Goal: Task Accomplishment & Management: Use online tool/utility

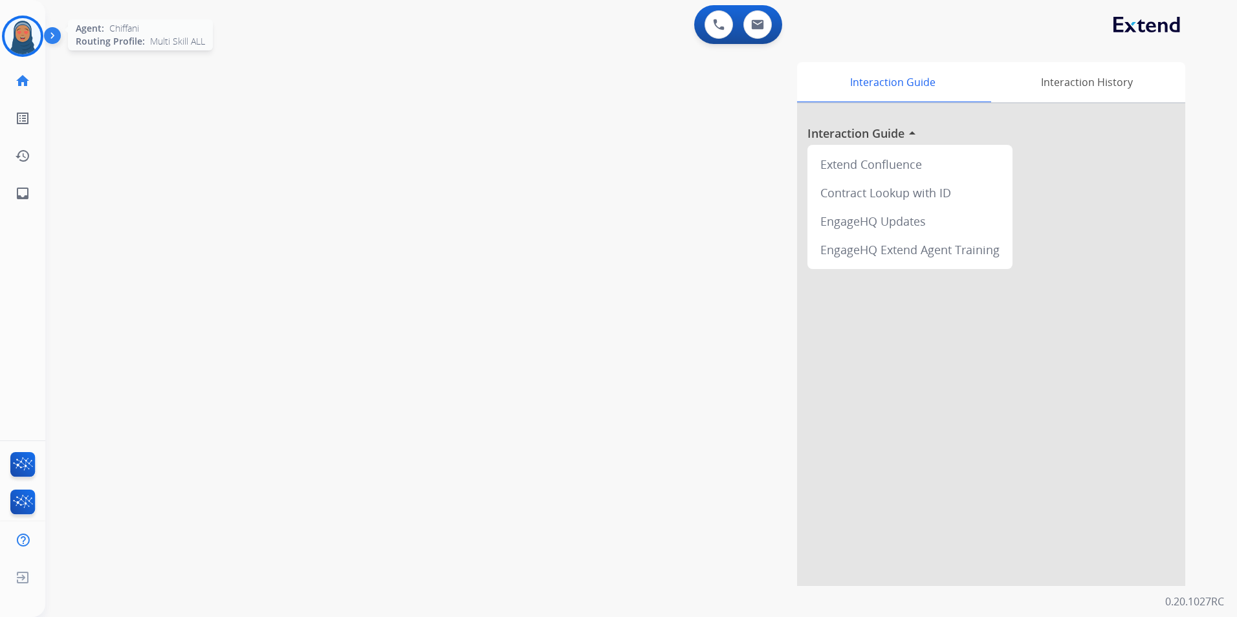
click at [33, 34] on img at bounding box center [23, 36] width 36 height 36
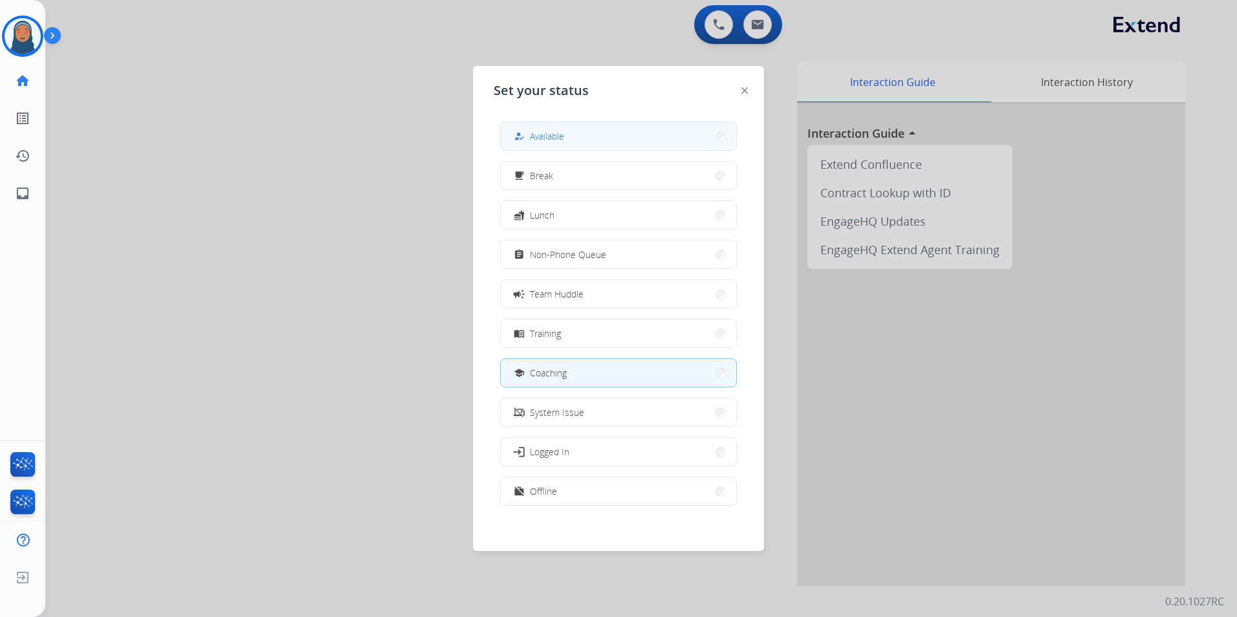
click at [623, 136] on button "how_to_reg Available" at bounding box center [618, 136] width 235 height 28
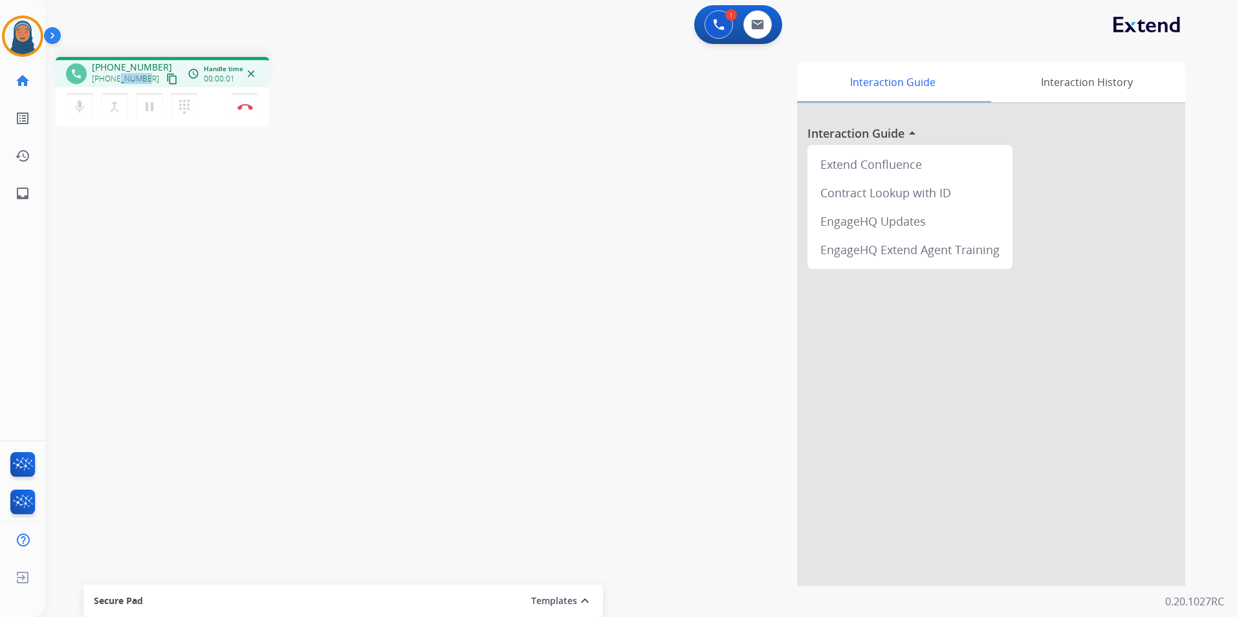
drag, startPoint x: 146, startPoint y: 78, endPoint x: 117, endPoint y: 78, distance: 28.5
click at [117, 78] on div "+16092216460 content_copy" at bounding box center [136, 79] width 88 height 16
drag, startPoint x: 117, startPoint y: 78, endPoint x: 112, endPoint y: 211, distance: 133.3
click at [114, 246] on div "phone +16092216460 +16092216460 content_copy access_time Call metrics Queue 00:…" at bounding box center [625, 316] width 1160 height 539
drag, startPoint x: 147, startPoint y: 78, endPoint x: 102, endPoint y: 78, distance: 45.3
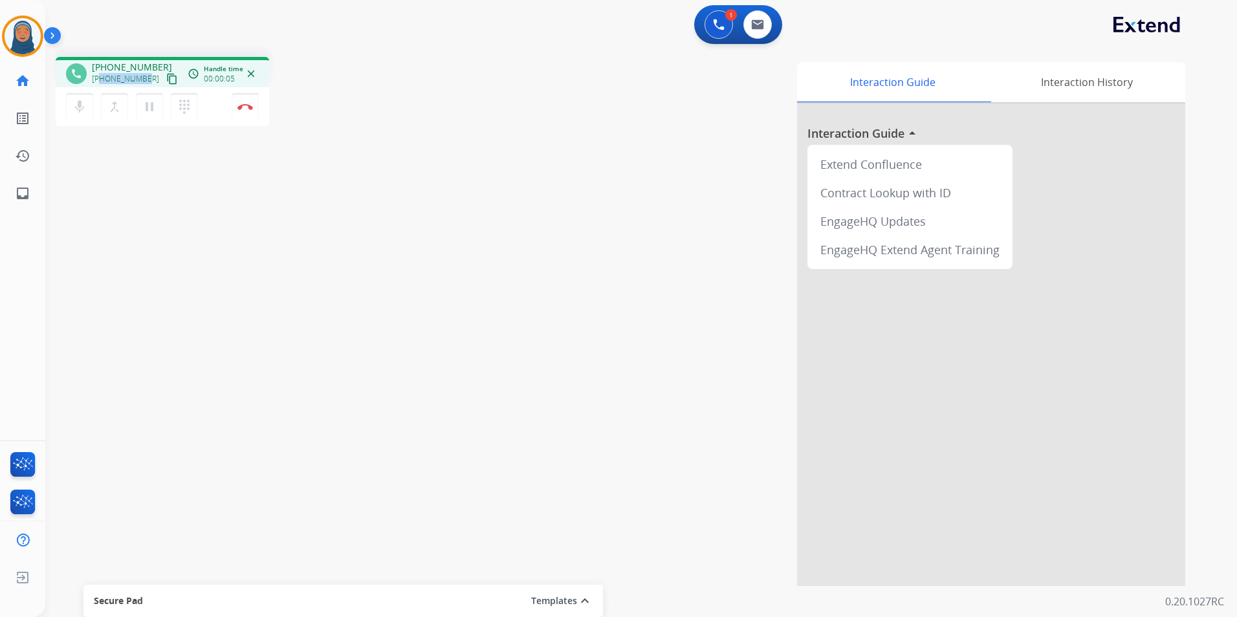
click at [102, 78] on div "+16092216460 content_copy" at bounding box center [136, 79] width 88 height 16
copy span "6092216460"
click at [250, 113] on button "Disconnect" at bounding box center [245, 106] width 27 height 27
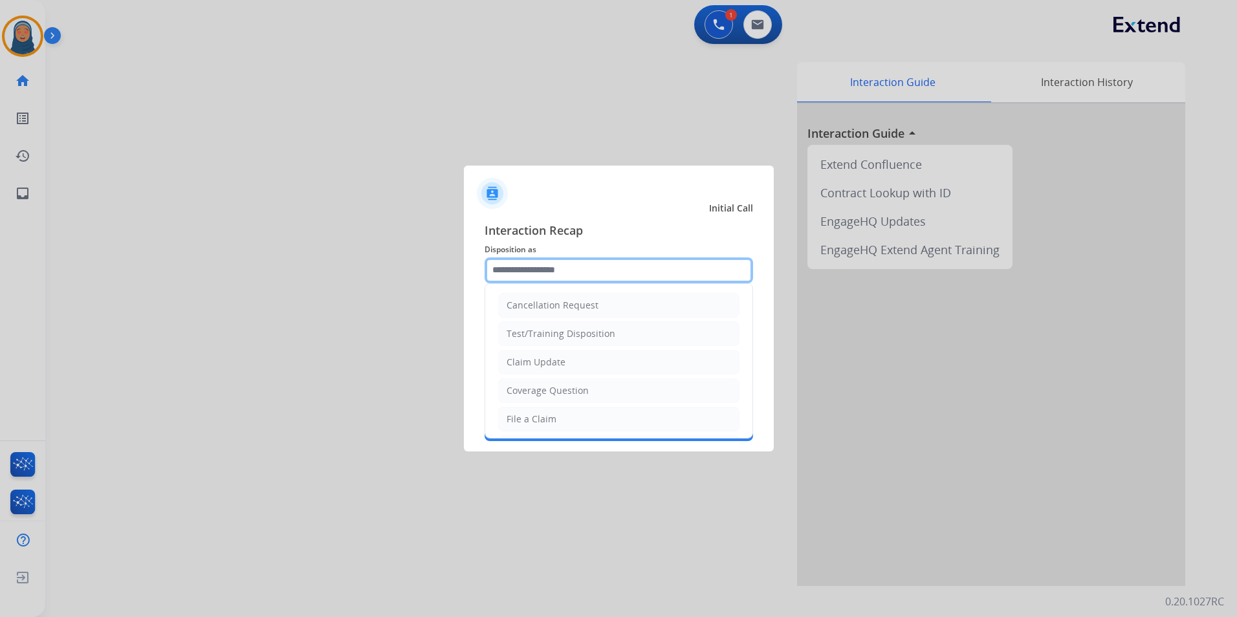
click at [561, 274] on input "text" at bounding box center [618, 270] width 268 height 26
click at [543, 366] on div "Claim Update" at bounding box center [535, 362] width 59 height 13
type input "**********"
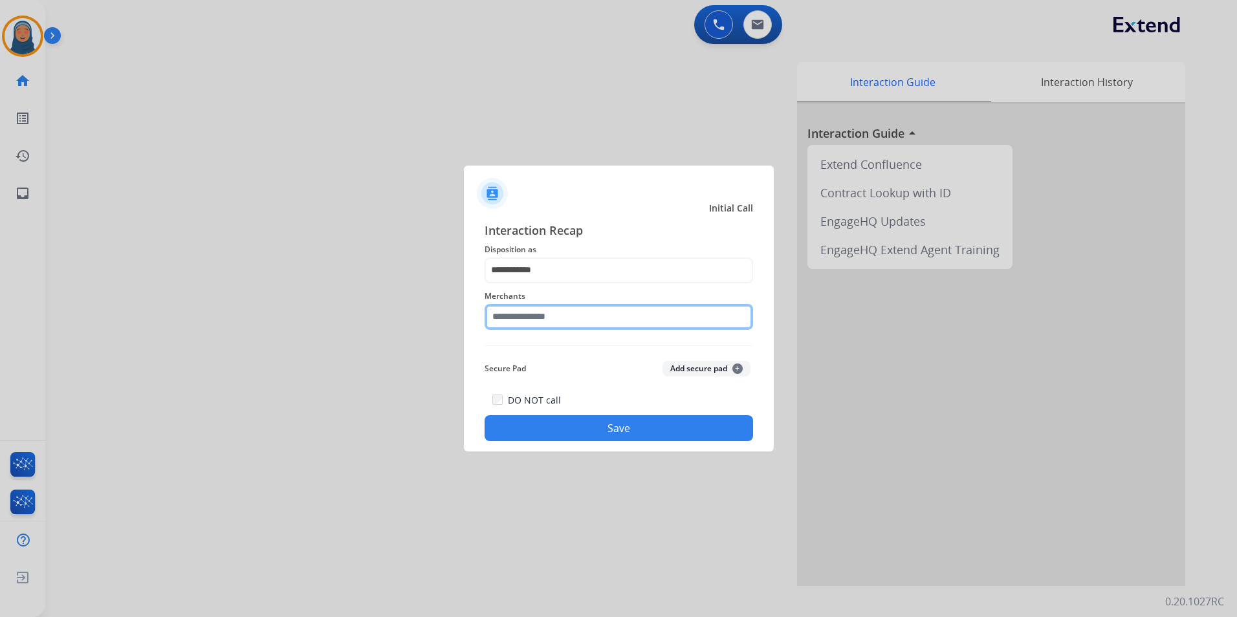
click at [561, 314] on input "text" at bounding box center [618, 317] width 268 height 26
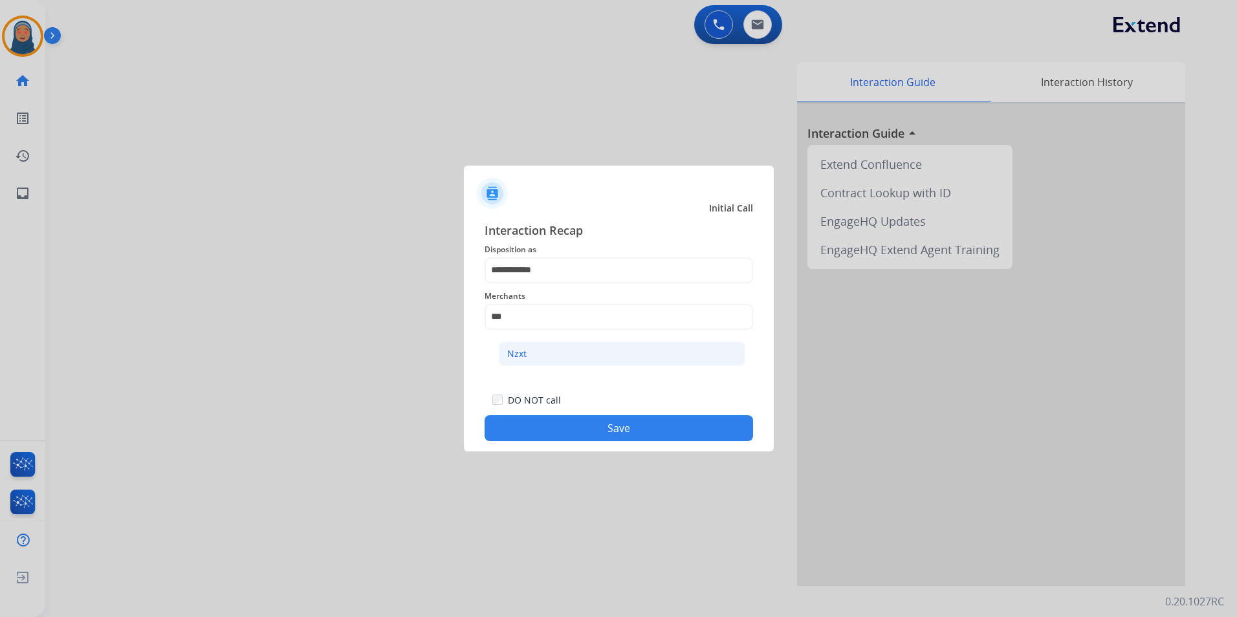
click at [537, 349] on li "Nzxt" at bounding box center [622, 353] width 246 height 25
type input "****"
click at [637, 423] on button "Save" at bounding box center [618, 428] width 268 height 26
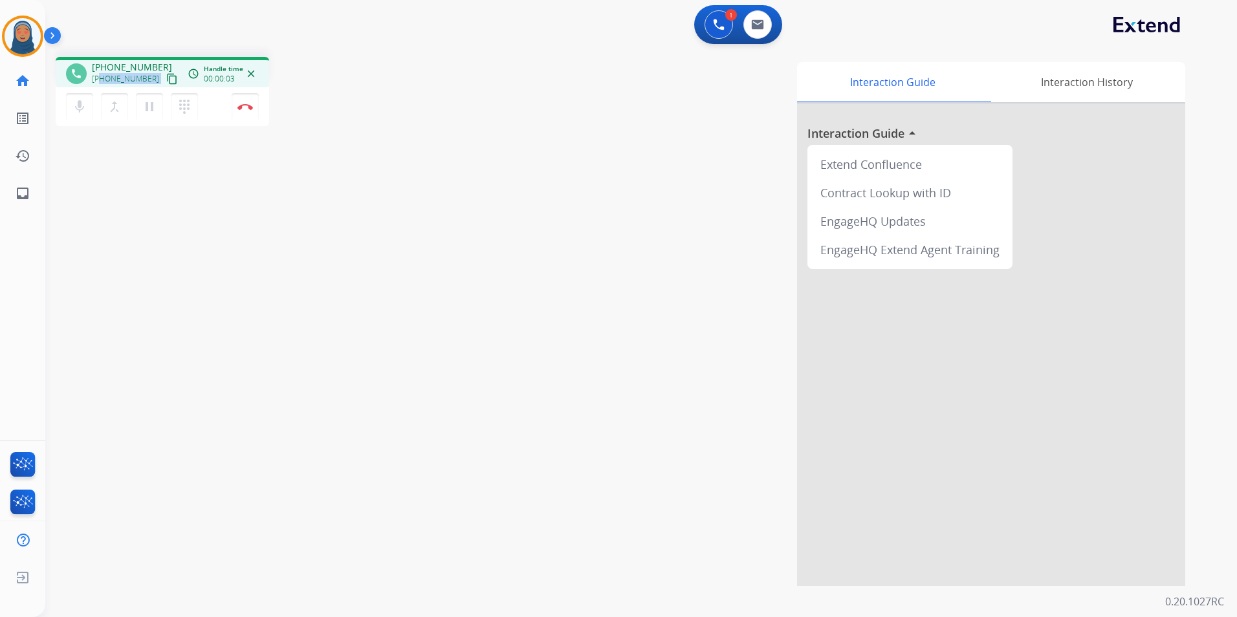
drag, startPoint x: 147, startPoint y: 79, endPoint x: 103, endPoint y: 79, distance: 44.6
click at [103, 79] on div "+14042266225 content_copy" at bounding box center [136, 79] width 88 height 16
copy div "4042266225 content_copy access_time Call metrics Queue 00:08 Hold 00:00 Talk 00…"
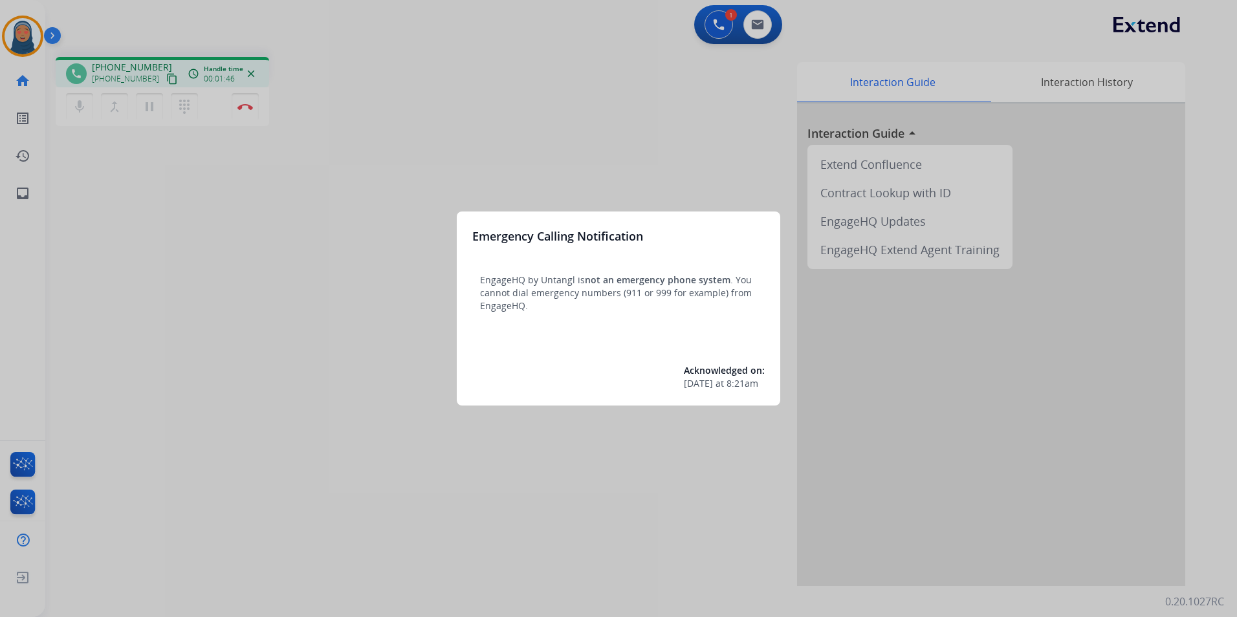
click at [355, 221] on div at bounding box center [618, 308] width 1237 height 617
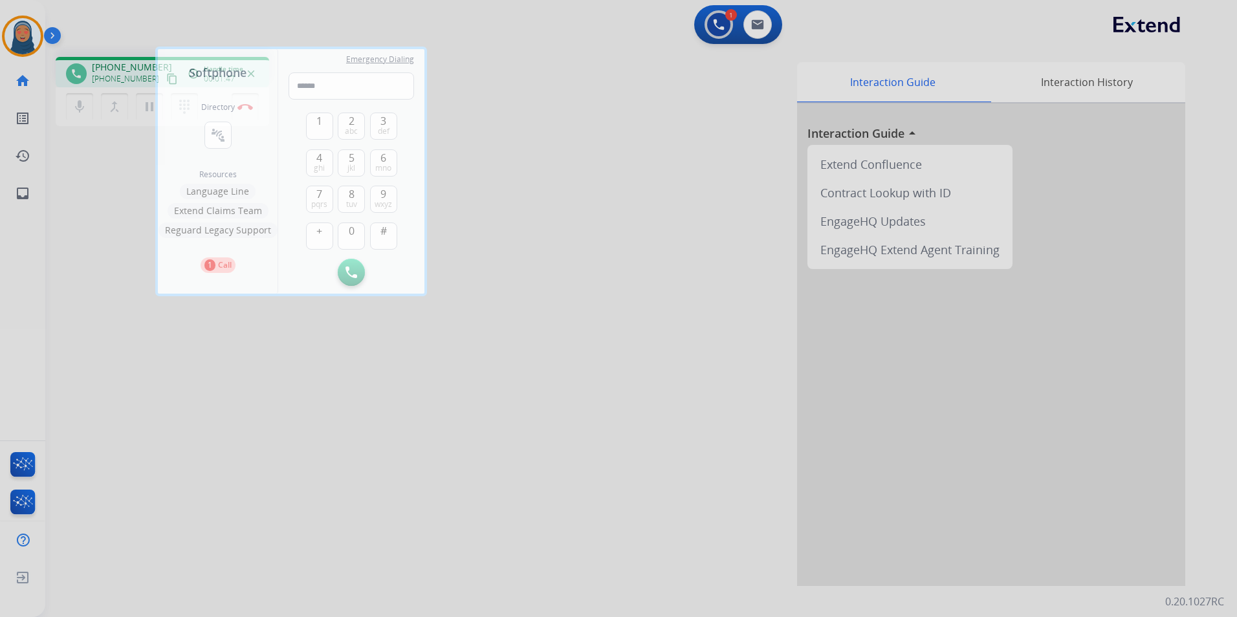
click at [271, 351] on div at bounding box center [618, 308] width 1237 height 617
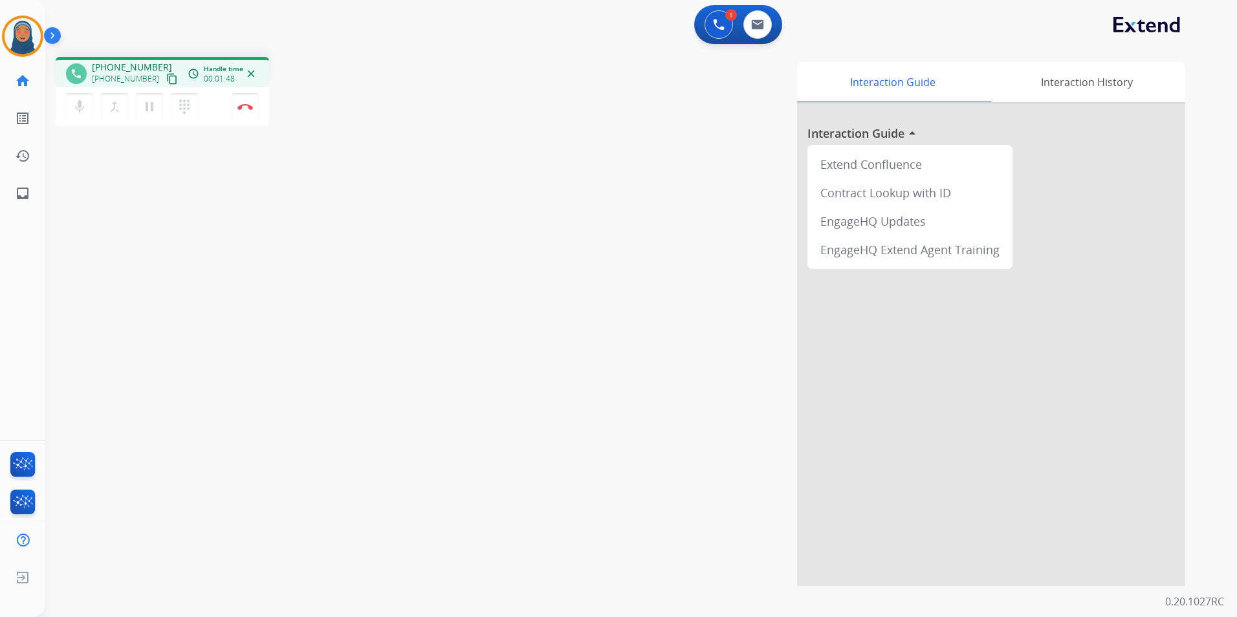
click at [264, 361] on div "phone [PHONE_NUMBER] [PHONE_NUMBER] content_copy access_time Call metrics Queue…" at bounding box center [625, 316] width 1160 height 539
click at [251, 107] on img at bounding box center [245, 106] width 16 height 6
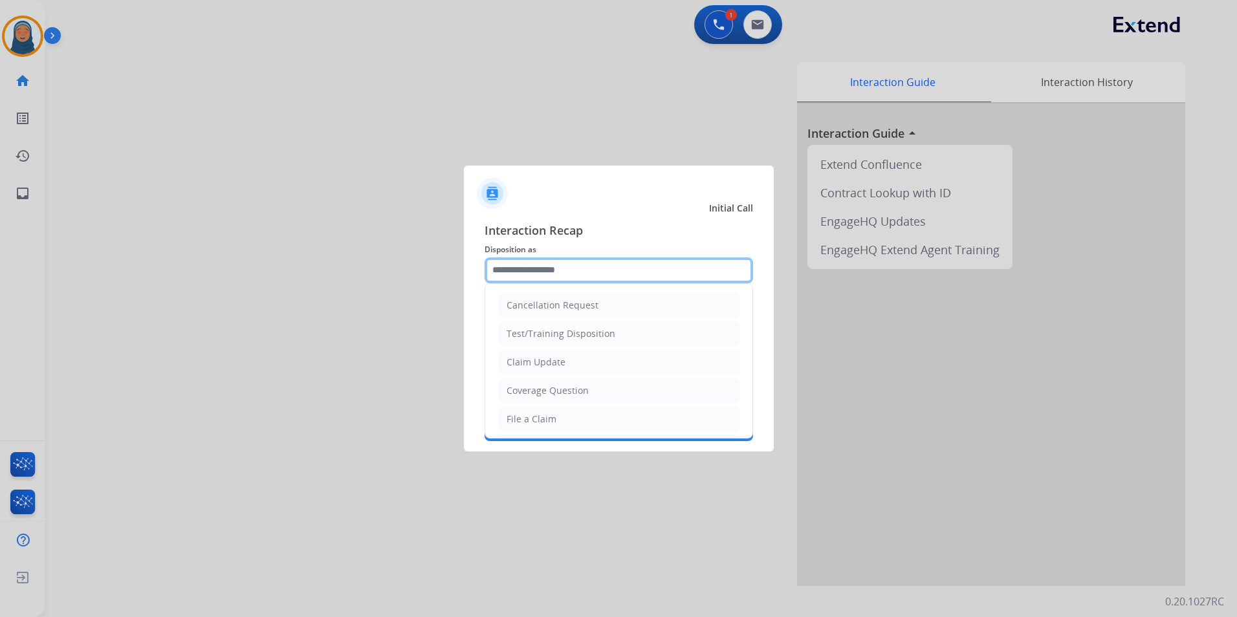
click at [593, 274] on input "text" at bounding box center [618, 270] width 268 height 26
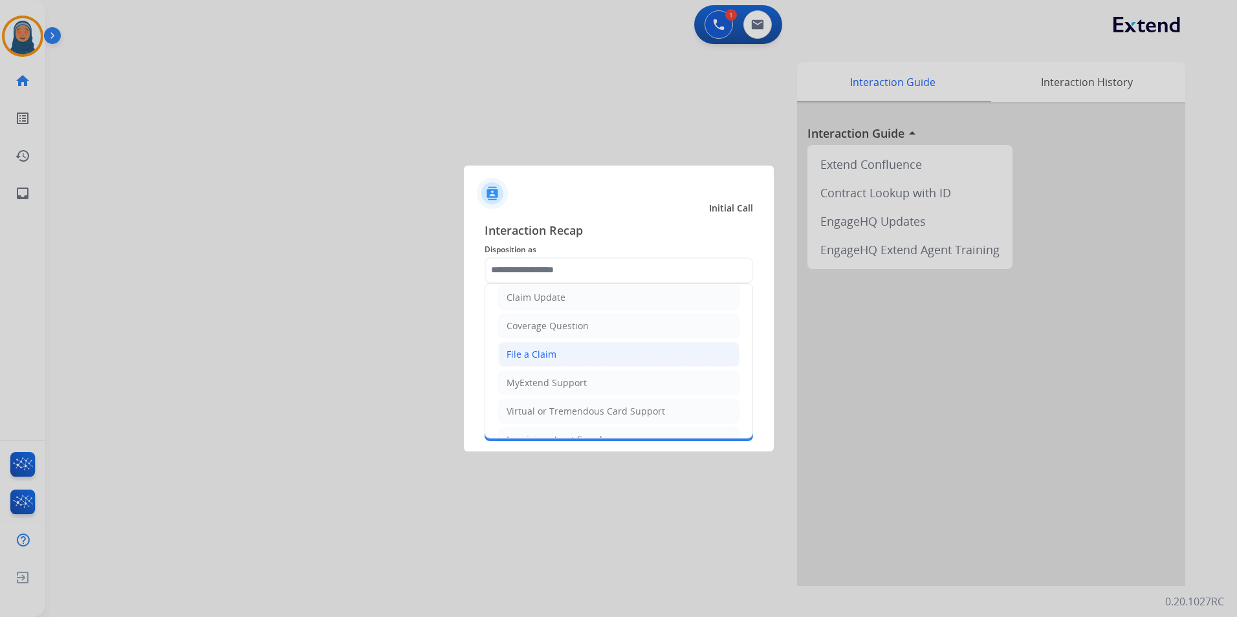
click at [551, 352] on div "File a Claim" at bounding box center [531, 354] width 50 height 13
type input "**********"
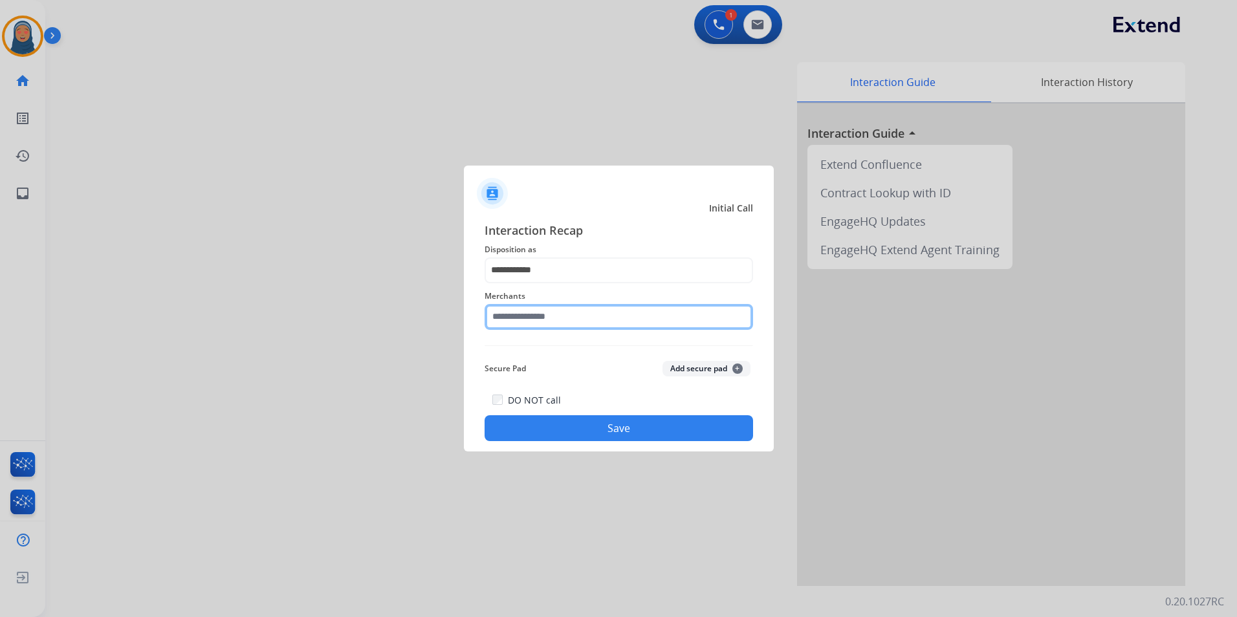
click at [567, 319] on input "text" at bounding box center [618, 317] width 268 height 26
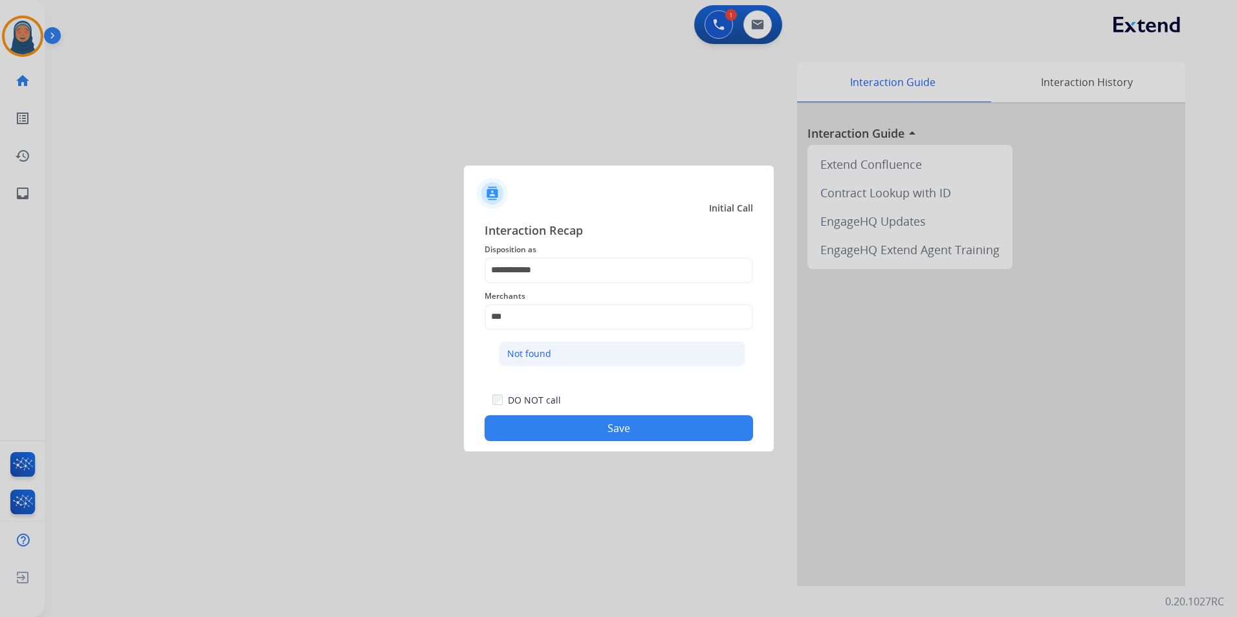
click at [547, 347] on div "Not found" at bounding box center [529, 353] width 44 height 13
type input "*********"
click at [593, 435] on button "Save" at bounding box center [618, 428] width 268 height 26
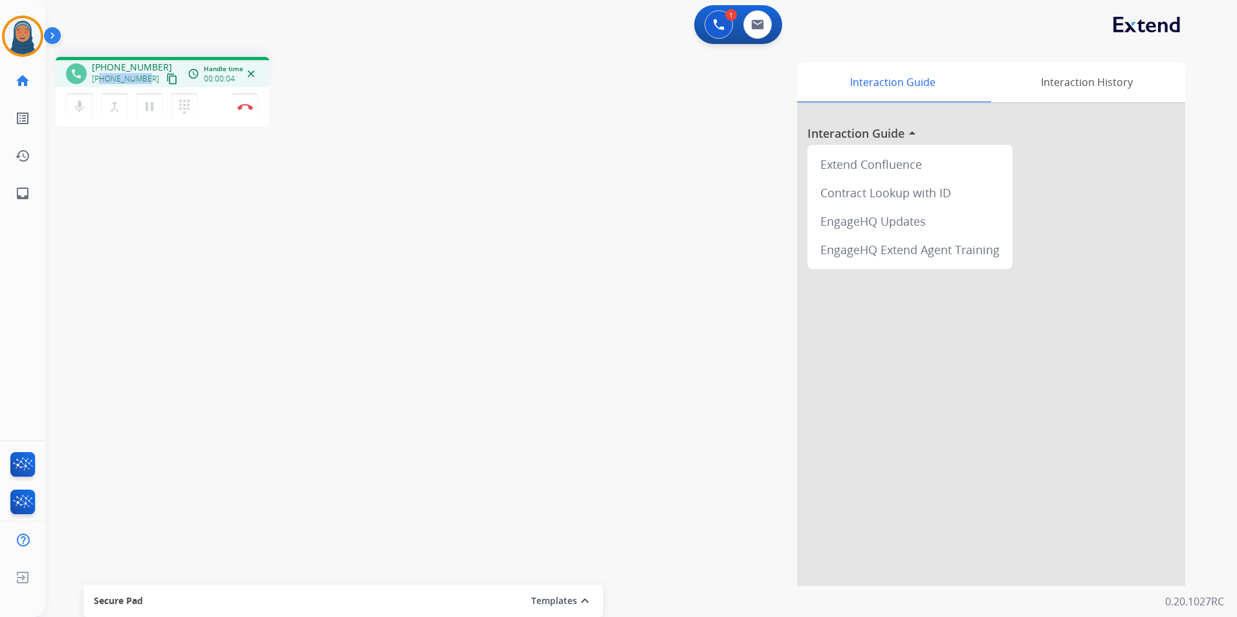
drag, startPoint x: 146, startPoint y: 78, endPoint x: 102, endPoint y: 79, distance: 44.0
click at [102, 79] on div "[PHONE_NUMBER] content_copy" at bounding box center [136, 79] width 88 height 16
drag, startPoint x: 102, startPoint y: 79, endPoint x: 141, endPoint y: 73, distance: 39.2
click at [141, 74] on span "[PHONE_NUMBER]" at bounding box center [125, 79] width 67 height 10
drag, startPoint x: 148, startPoint y: 82, endPoint x: 100, endPoint y: 81, distance: 48.5
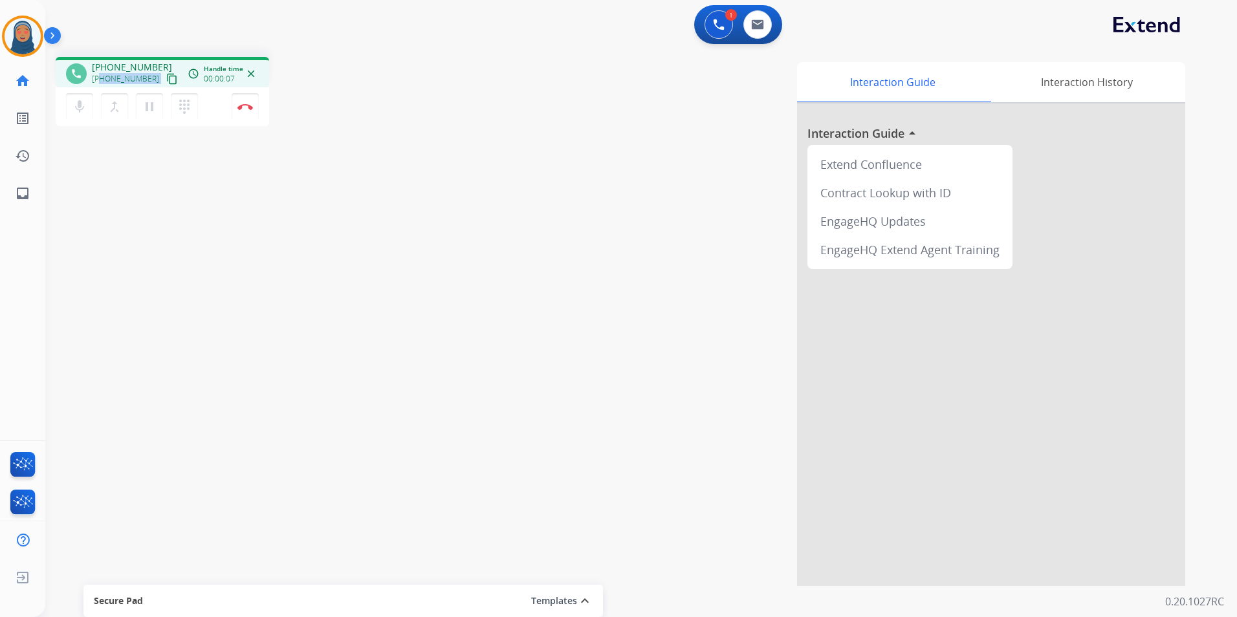
click at [100, 81] on div "[PHONE_NUMBER] content_copy" at bounding box center [136, 79] width 88 height 16
copy div "7608191195 content_copy access_time Call metrics Queue 00:10 Hold 00:00 Talk 00…"
click at [248, 113] on button "Disconnect" at bounding box center [245, 106] width 27 height 27
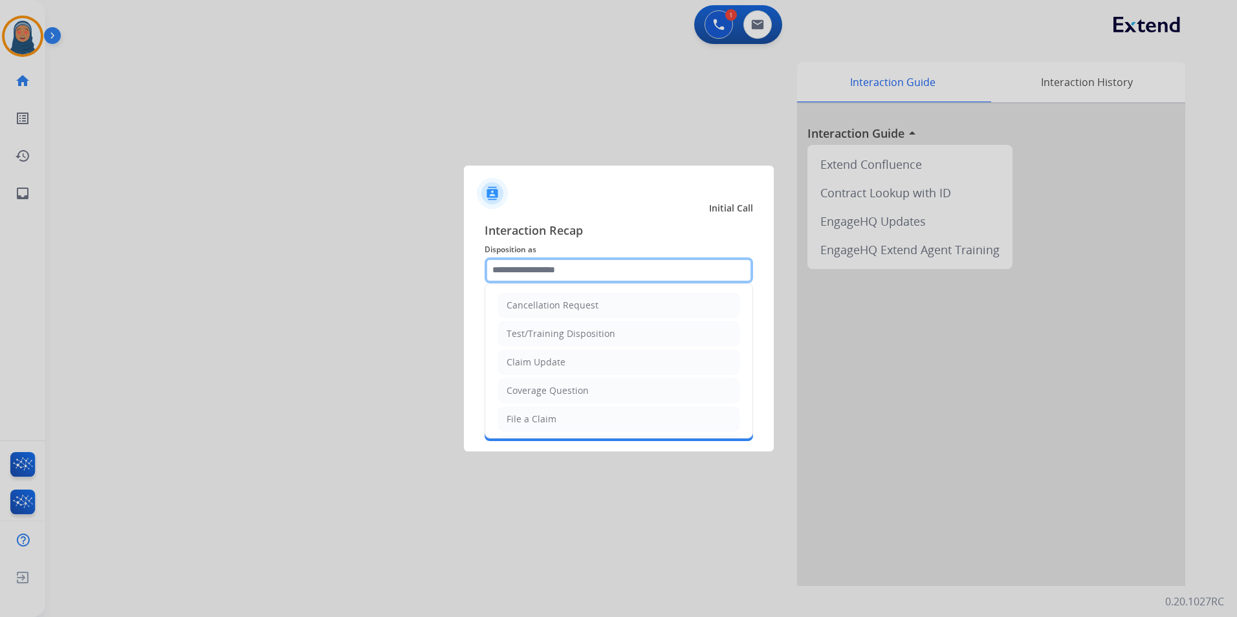
click at [562, 263] on input "text" at bounding box center [618, 270] width 268 height 26
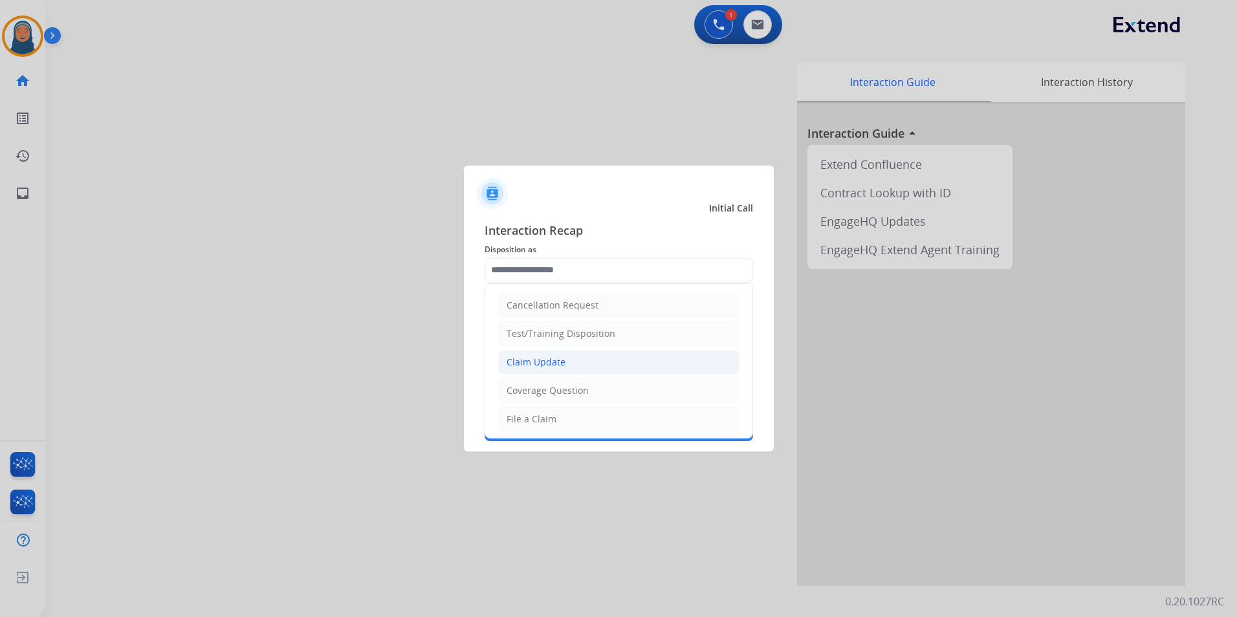
click at [559, 364] on div "Claim Update" at bounding box center [535, 362] width 59 height 13
type input "**********"
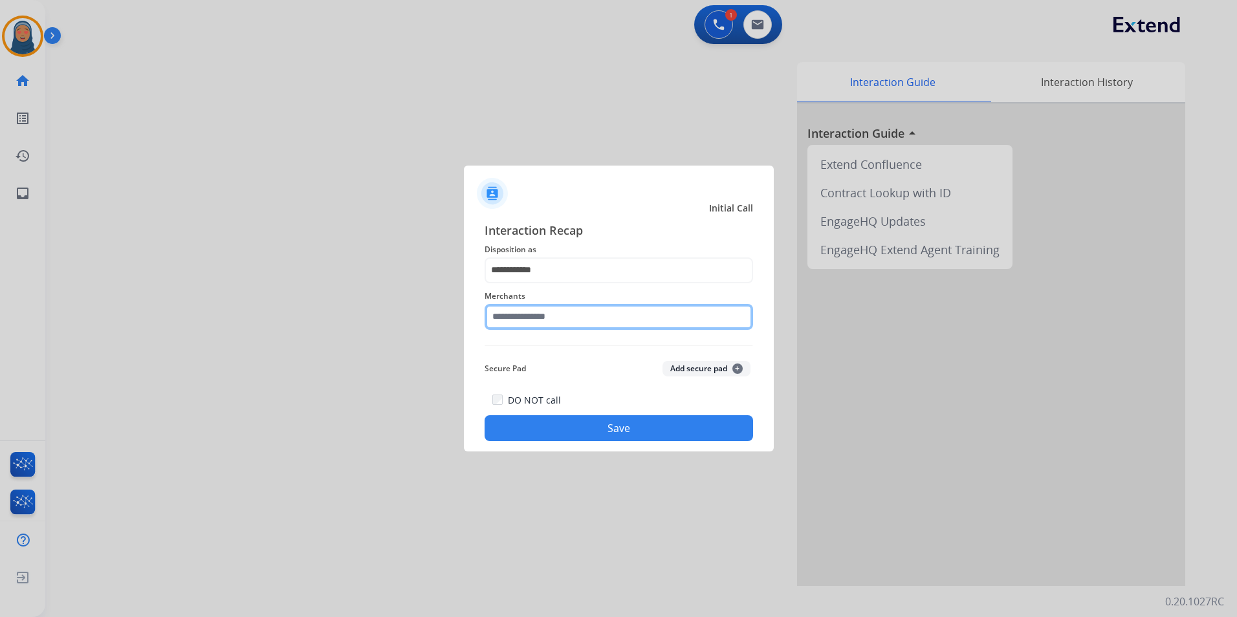
click at [561, 319] on input "text" at bounding box center [618, 317] width 268 height 26
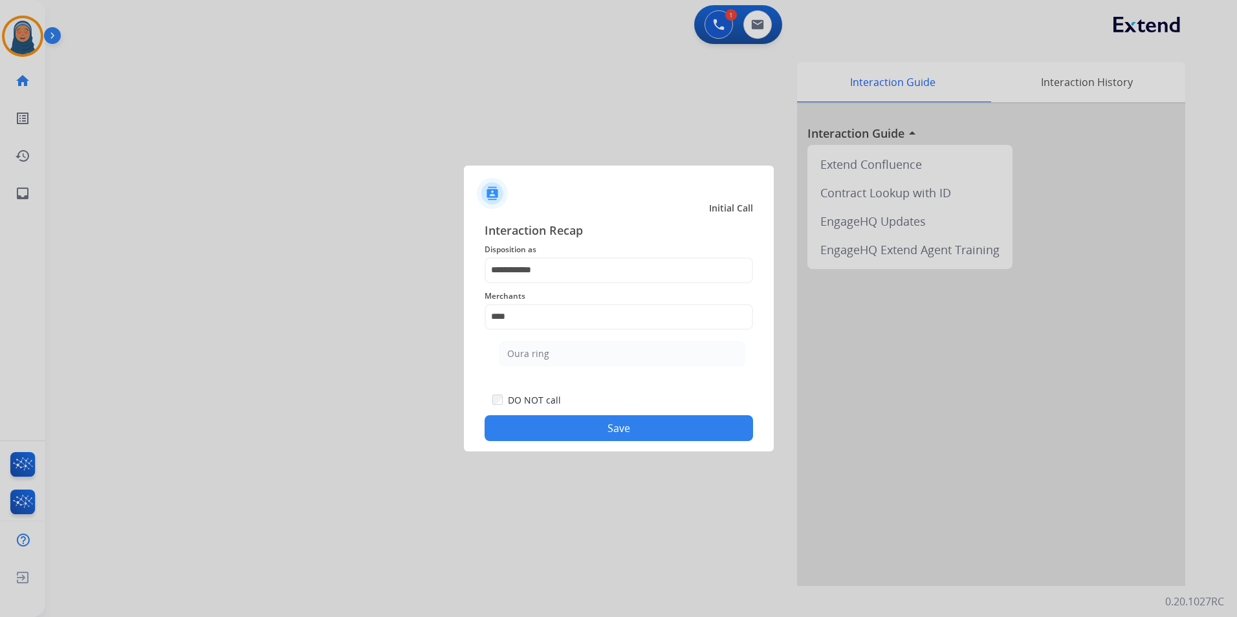
drag, startPoint x: 534, startPoint y: 360, endPoint x: 572, endPoint y: 394, distance: 51.8
click at [534, 358] on div "Oura ring" at bounding box center [528, 353] width 42 height 13
type input "*********"
drag, startPoint x: 610, startPoint y: 428, endPoint x: 600, endPoint y: 425, distance: 10.2
click at [611, 428] on button "Save" at bounding box center [618, 428] width 268 height 26
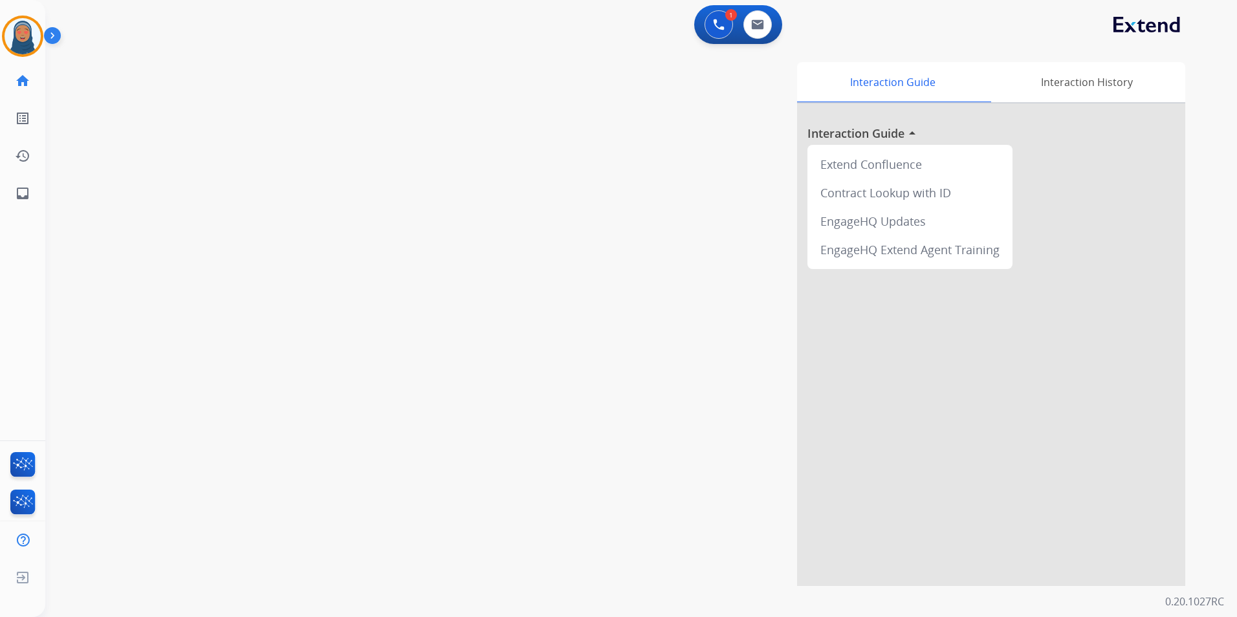
drag, startPoint x: 24, startPoint y: 41, endPoint x: 50, endPoint y: 51, distance: 27.9
click at [24, 41] on img at bounding box center [23, 36] width 36 height 36
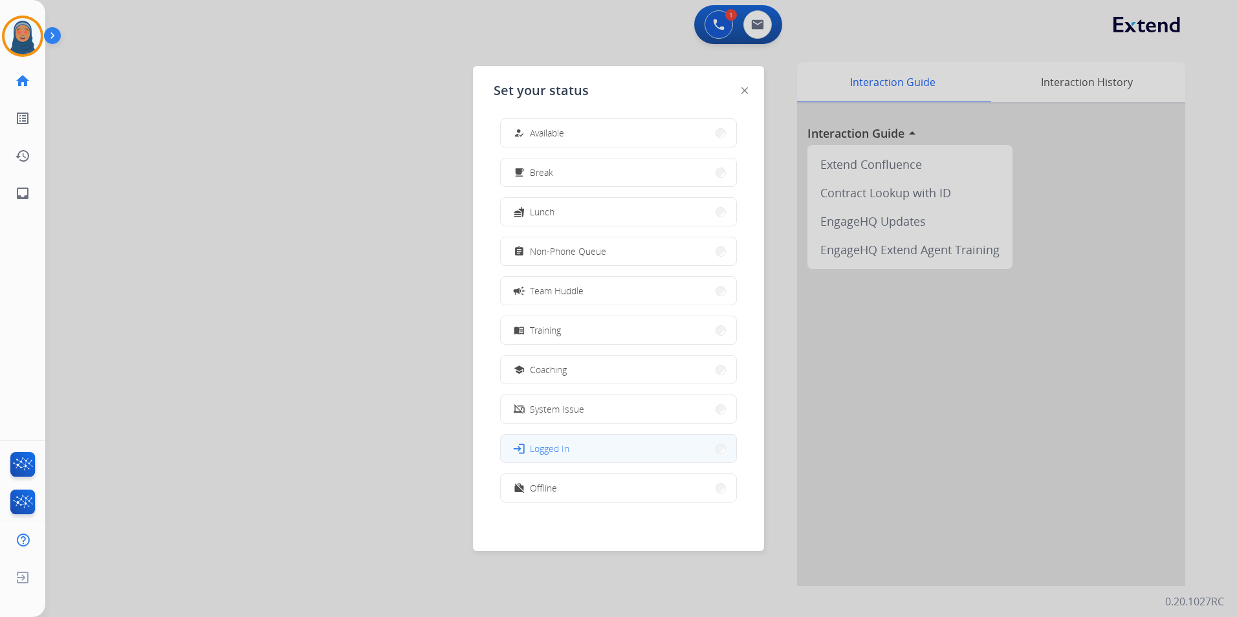
scroll to position [4, 0]
click at [543, 490] on span "Offline" at bounding box center [543, 488] width 27 height 14
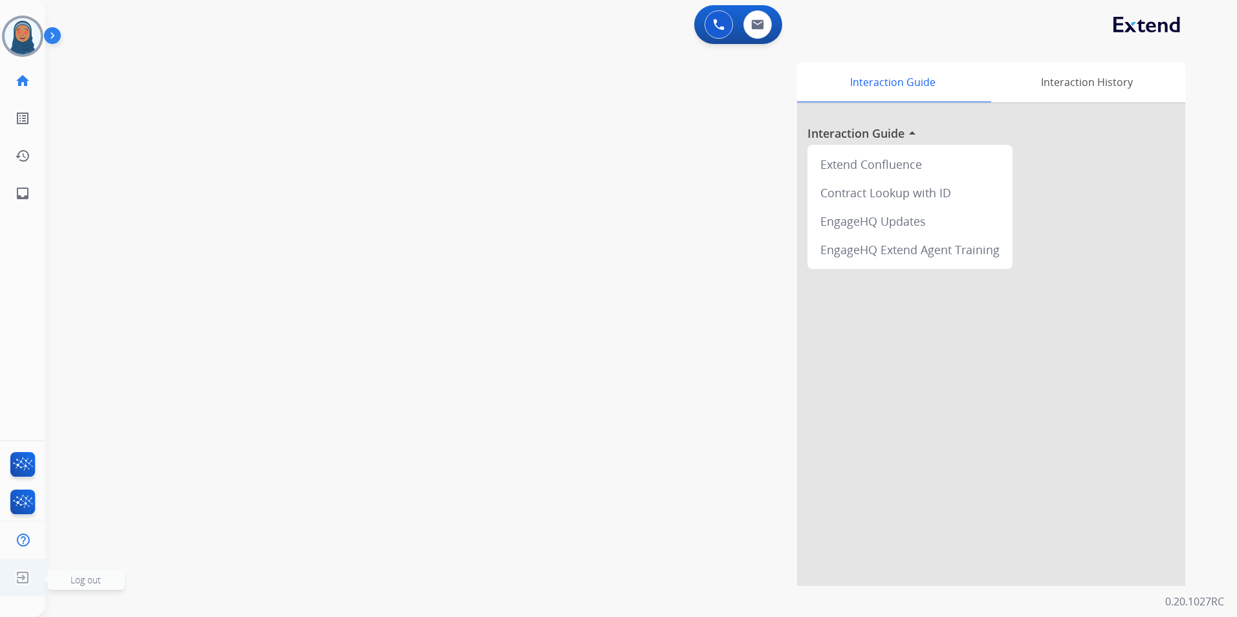
click at [17, 581] on img at bounding box center [22, 577] width 23 height 25
click at [113, 584] on span "Log out" at bounding box center [86, 579] width 78 height 19
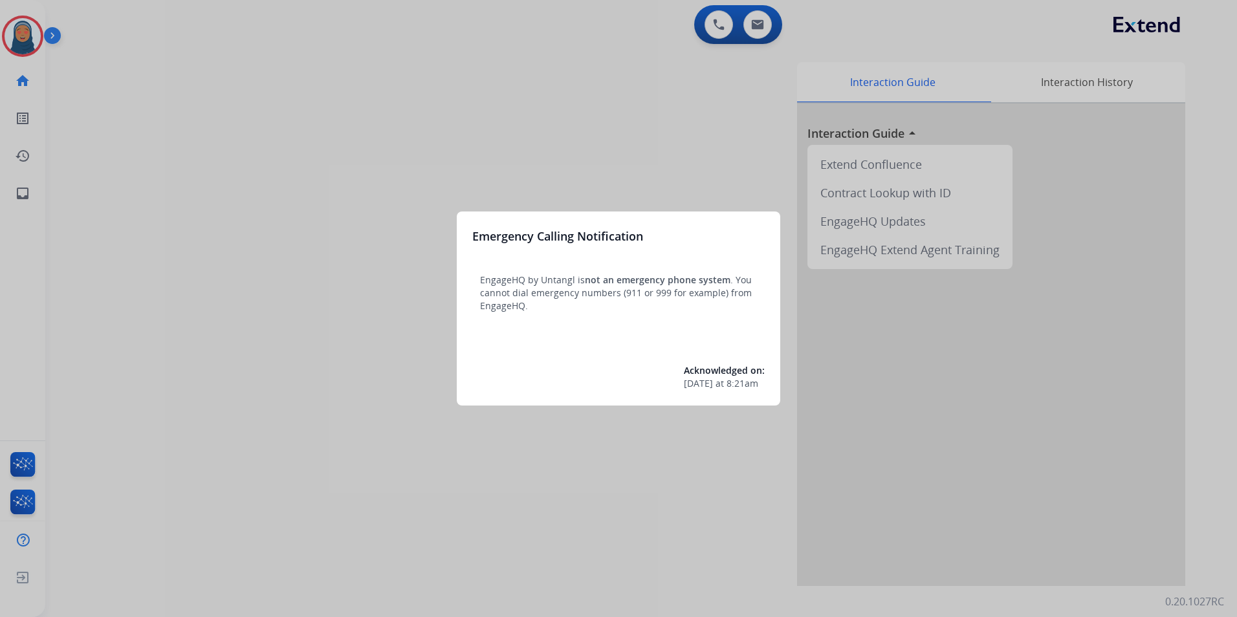
click at [33, 30] on div at bounding box center [618, 308] width 1237 height 617
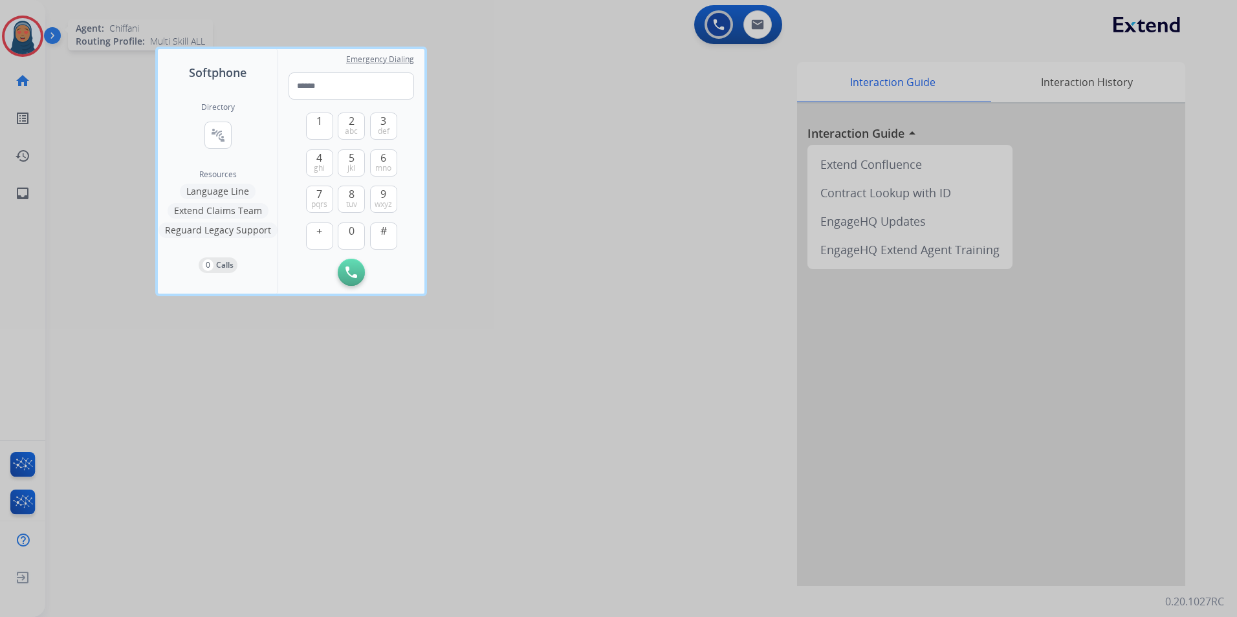
drag, startPoint x: 33, startPoint y: 30, endPoint x: 26, endPoint y: 39, distance: 12.0
click at [26, 36] on div at bounding box center [618, 308] width 1237 height 617
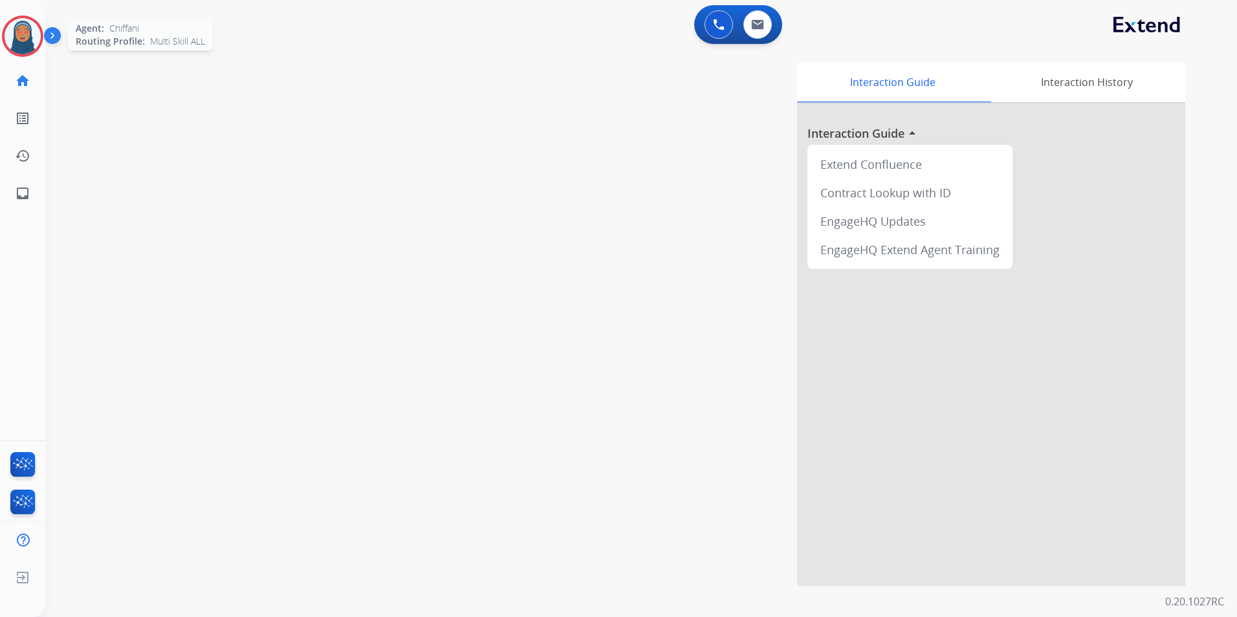
click at [27, 43] on img at bounding box center [23, 36] width 36 height 36
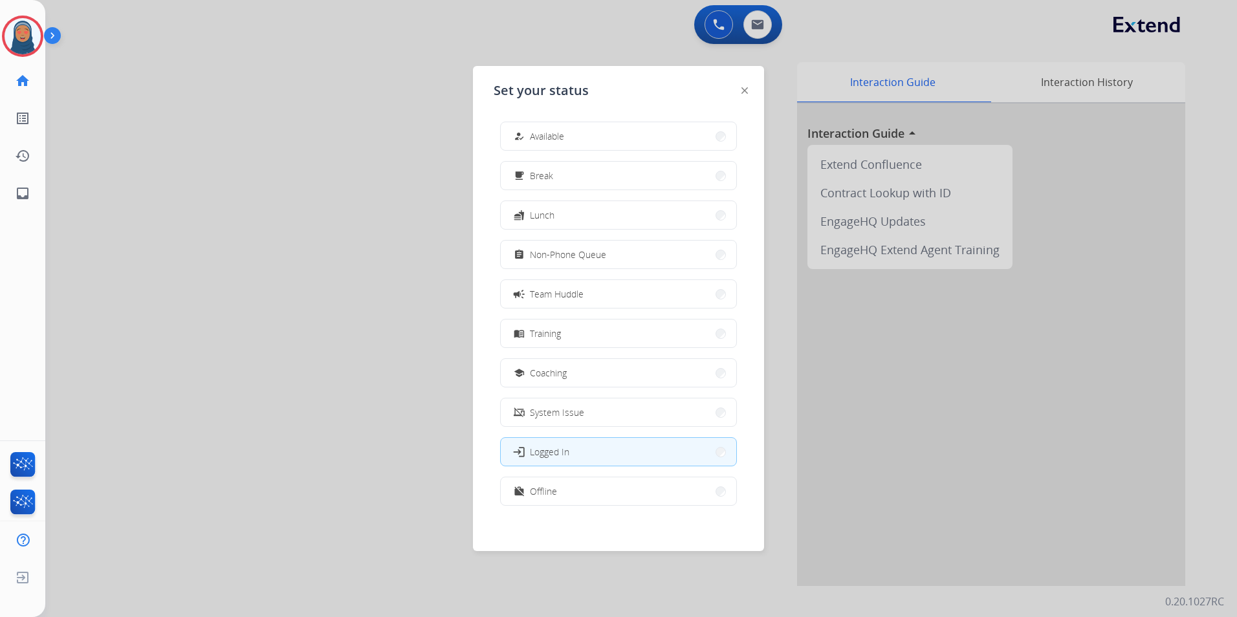
click at [618, 136] on button "how_to_reg Available" at bounding box center [618, 136] width 235 height 28
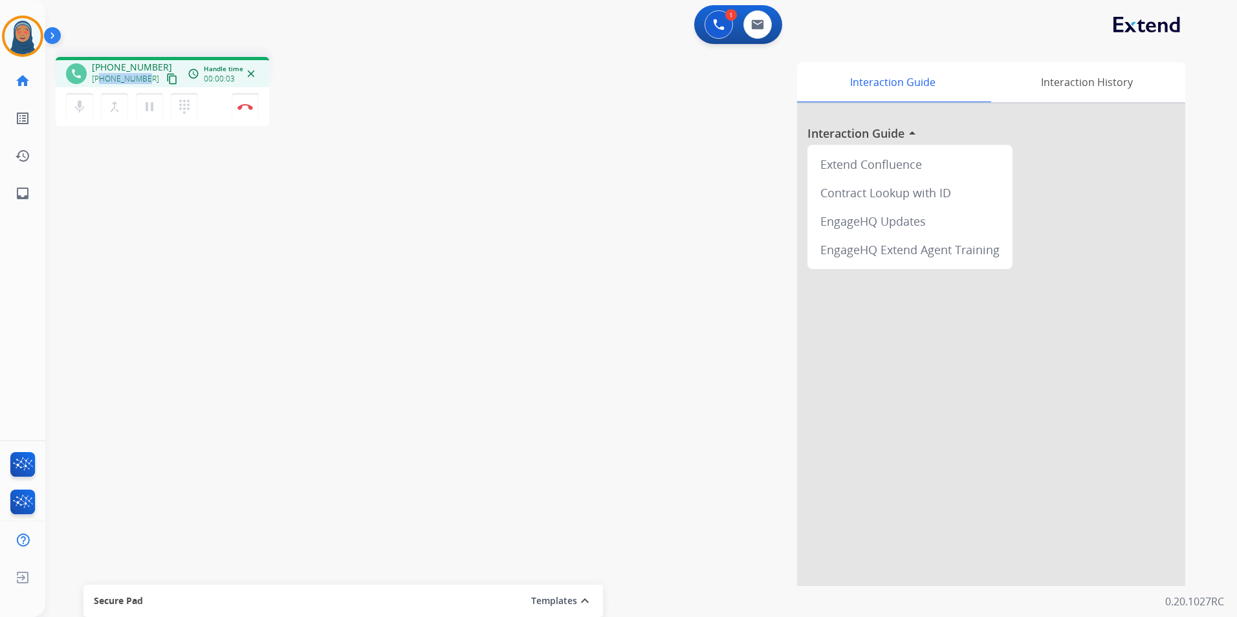
drag, startPoint x: 147, startPoint y: 79, endPoint x: 101, endPoint y: 81, distance: 46.0
click at [101, 81] on div "+17193208726 content_copy" at bounding box center [136, 79] width 88 height 16
copy span "7193208726"
click at [248, 104] on img at bounding box center [245, 106] width 16 height 6
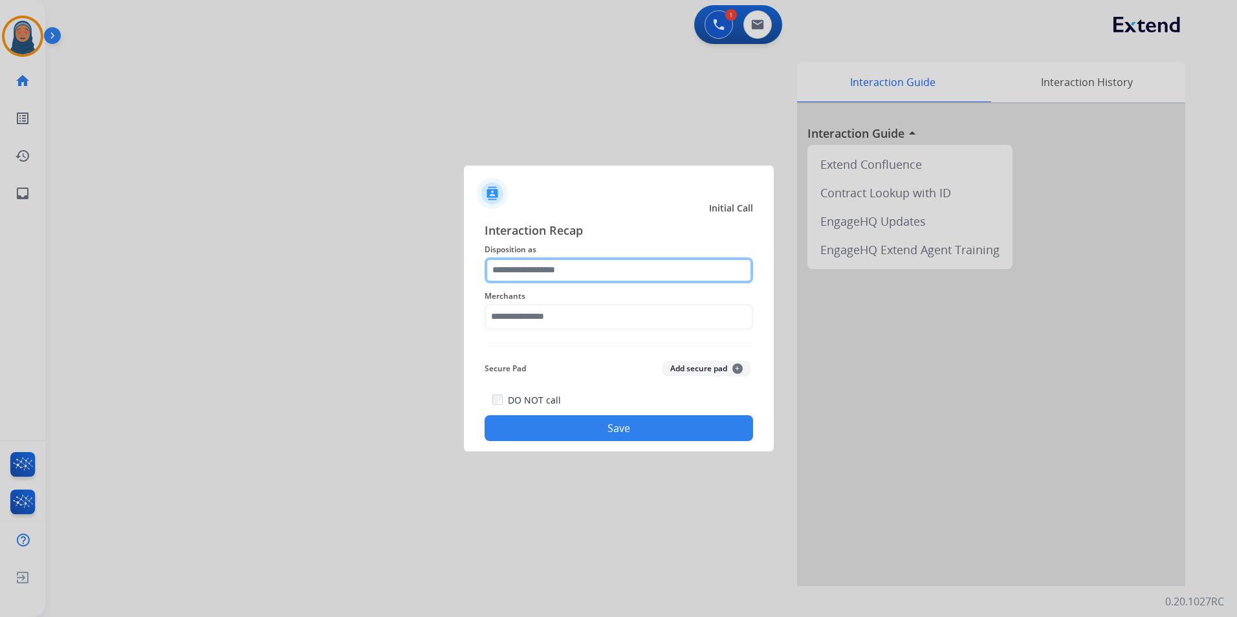
click at [519, 265] on input "text" at bounding box center [618, 270] width 268 height 26
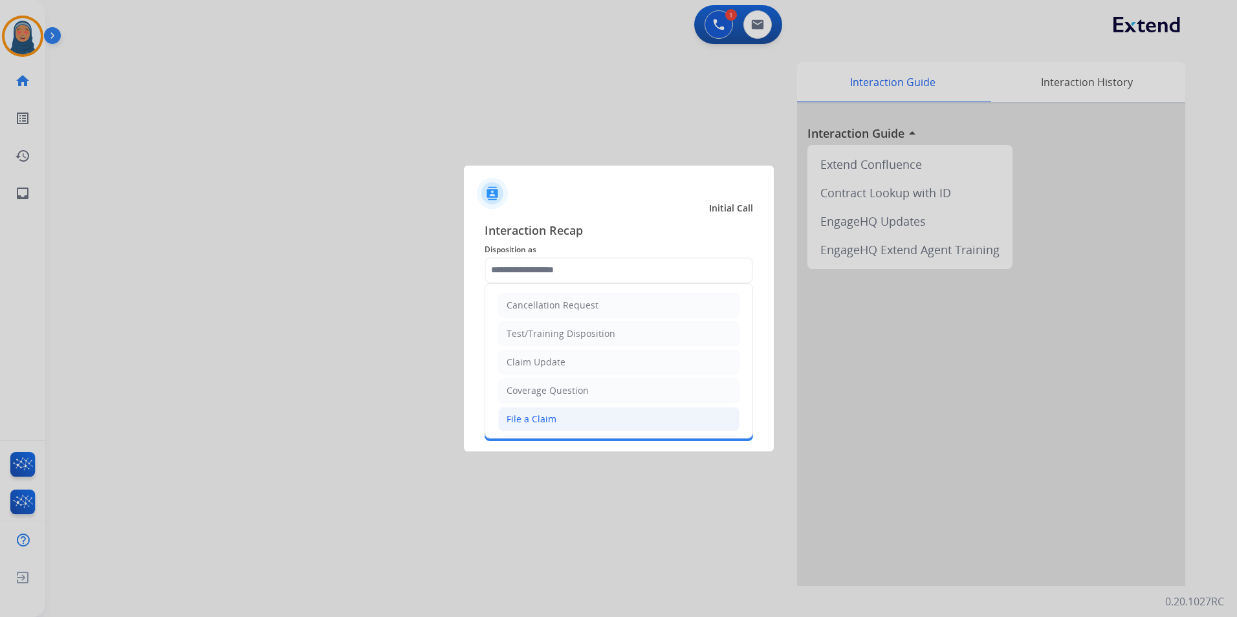
click at [545, 418] on div "File a Claim" at bounding box center [531, 419] width 50 height 13
type input "**********"
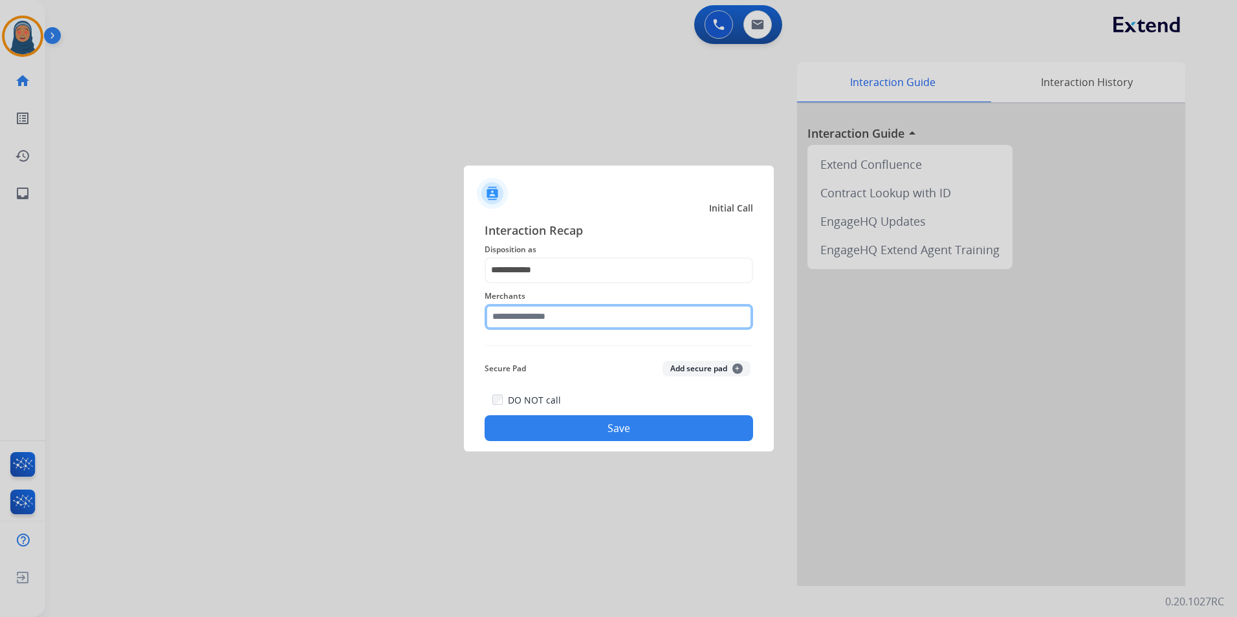
click at [573, 318] on input "text" at bounding box center [618, 317] width 268 height 26
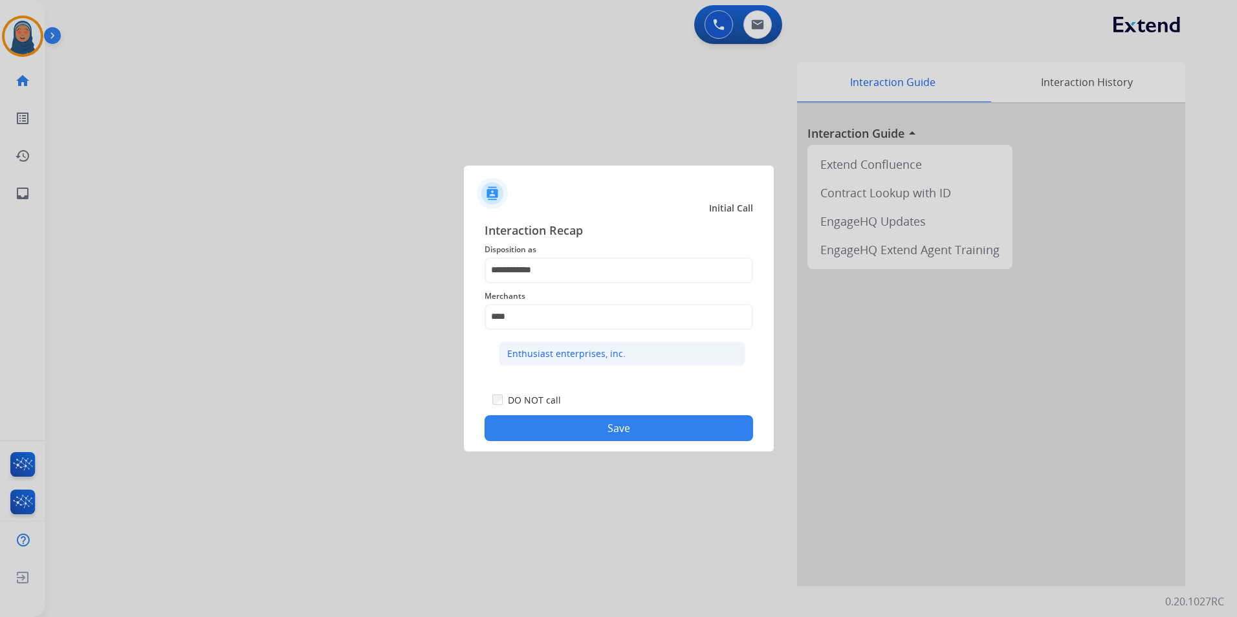
click at [608, 362] on li "Enthusiast enterprises, inc." at bounding box center [622, 353] width 246 height 25
type input "**********"
drag, startPoint x: 629, startPoint y: 444, endPoint x: 636, endPoint y: 427, distance: 18.9
click at [633, 438] on div "**********" at bounding box center [619, 331] width 310 height 241
click at [636, 427] on button "Save" at bounding box center [618, 428] width 268 height 26
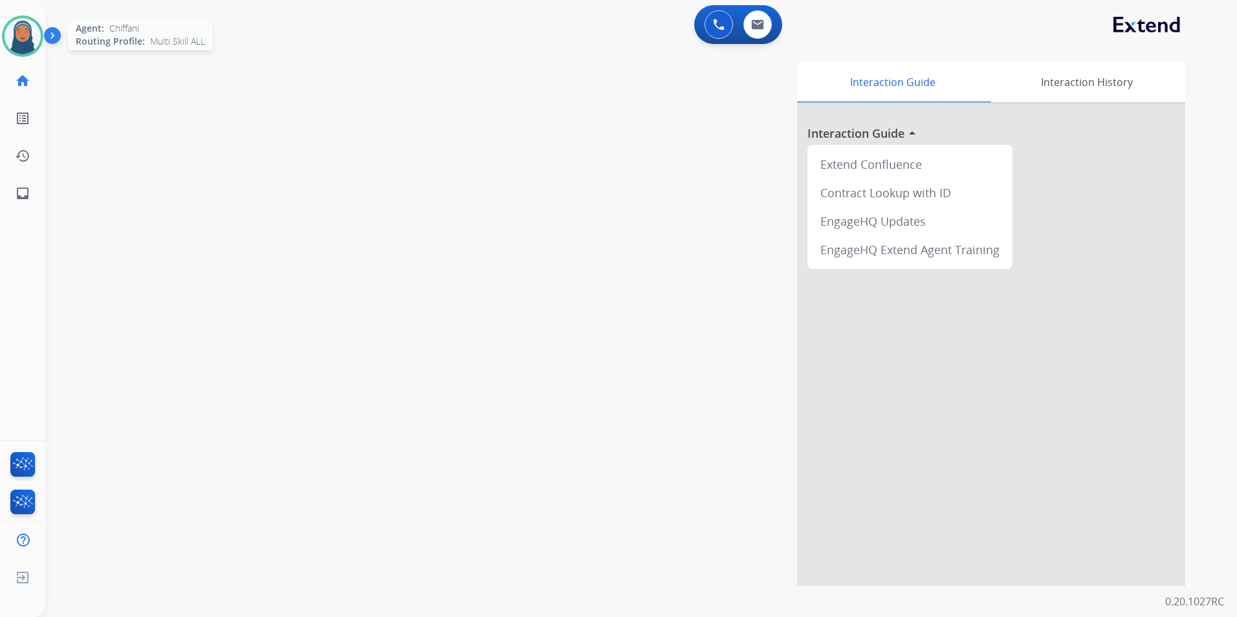
click at [28, 41] on img at bounding box center [23, 36] width 36 height 36
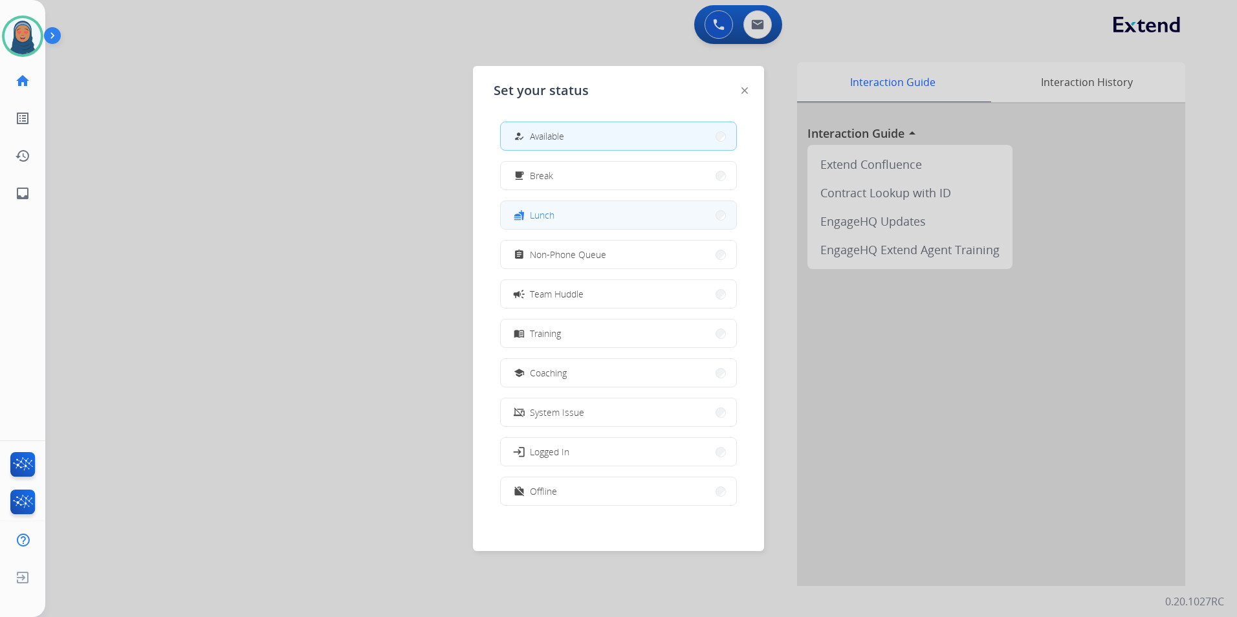
click at [601, 222] on button "fastfood Lunch" at bounding box center [618, 215] width 235 height 28
